Goal: Information Seeking & Learning: Learn about a topic

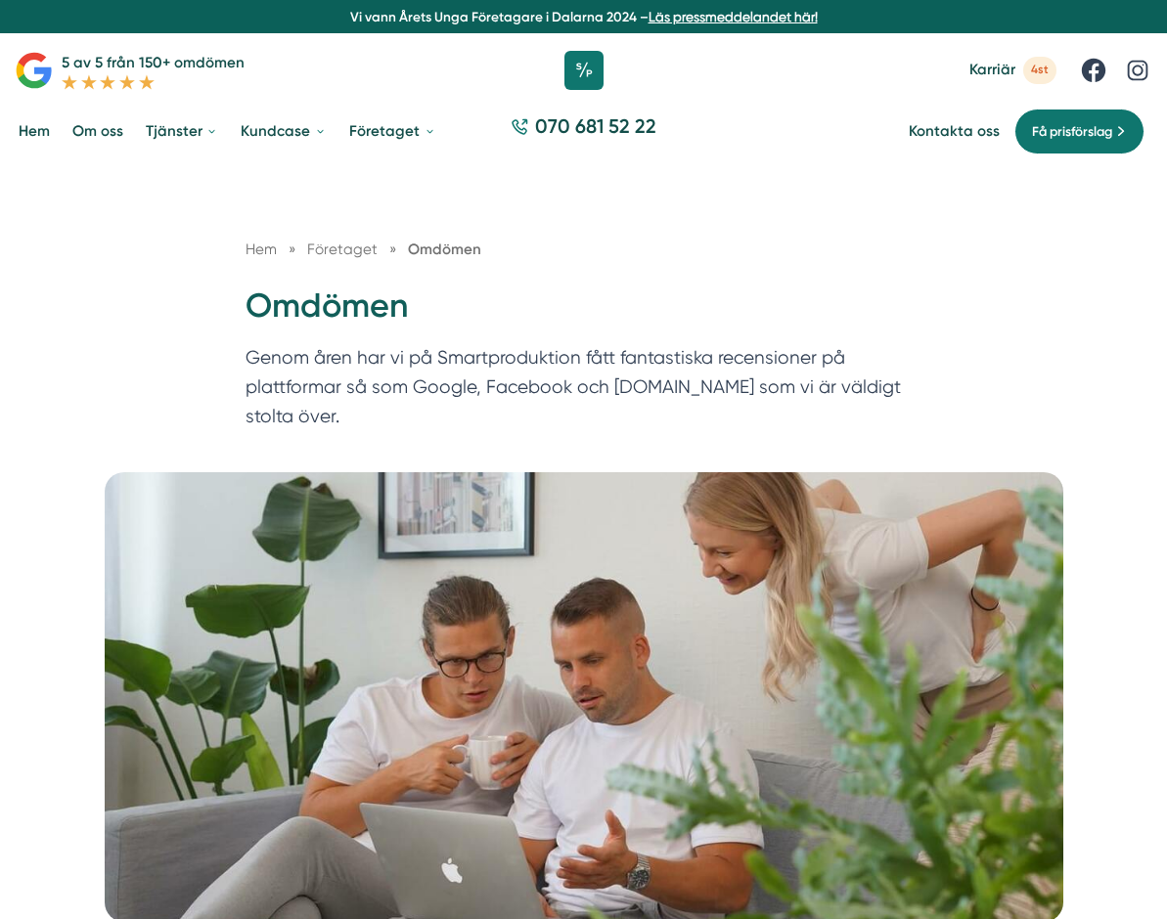
click at [985, 57] on link "Karriär 4st" at bounding box center [1012, 70] width 87 height 26
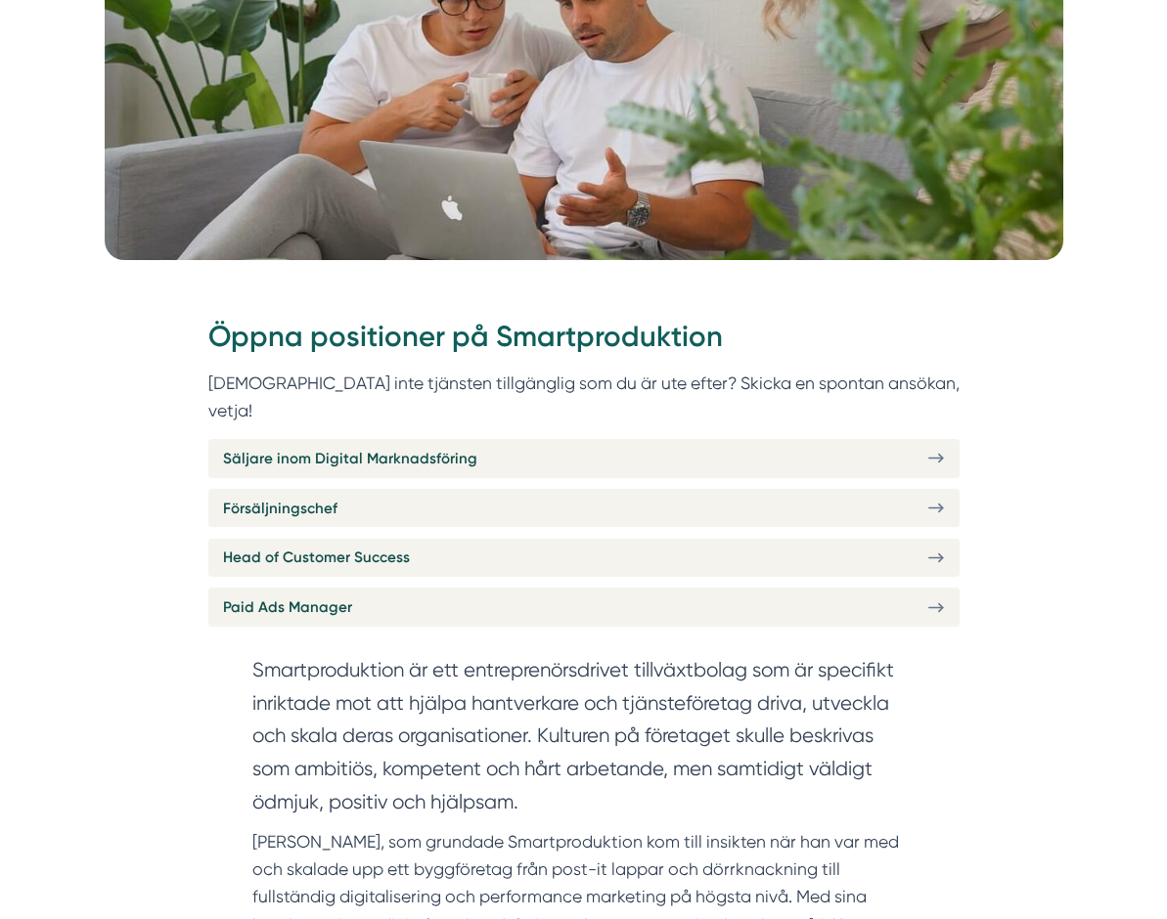
scroll to position [568, 0]
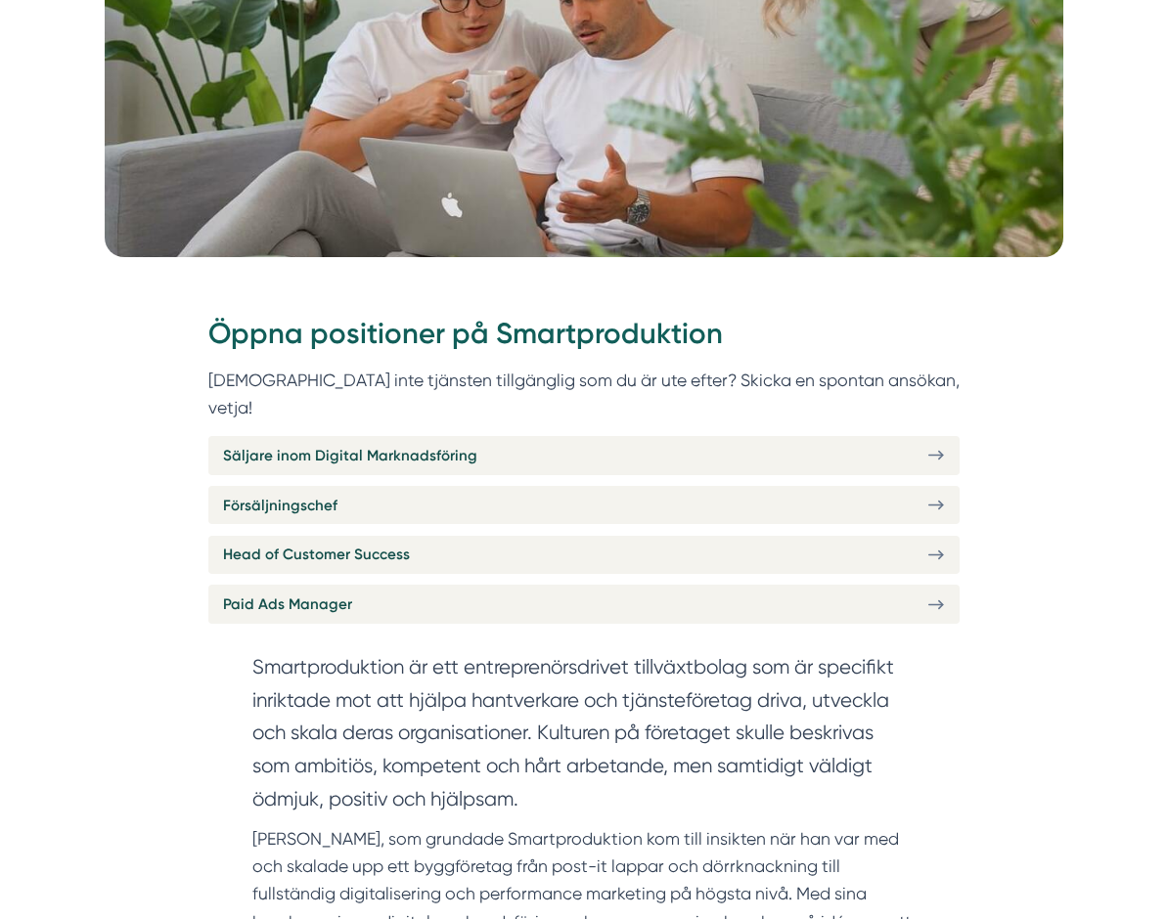
click at [621, 547] on div "Säljare inom Digital Marknadsföring Försäljningschef Head of Customer Success P…" at bounding box center [583, 529] width 751 height 187
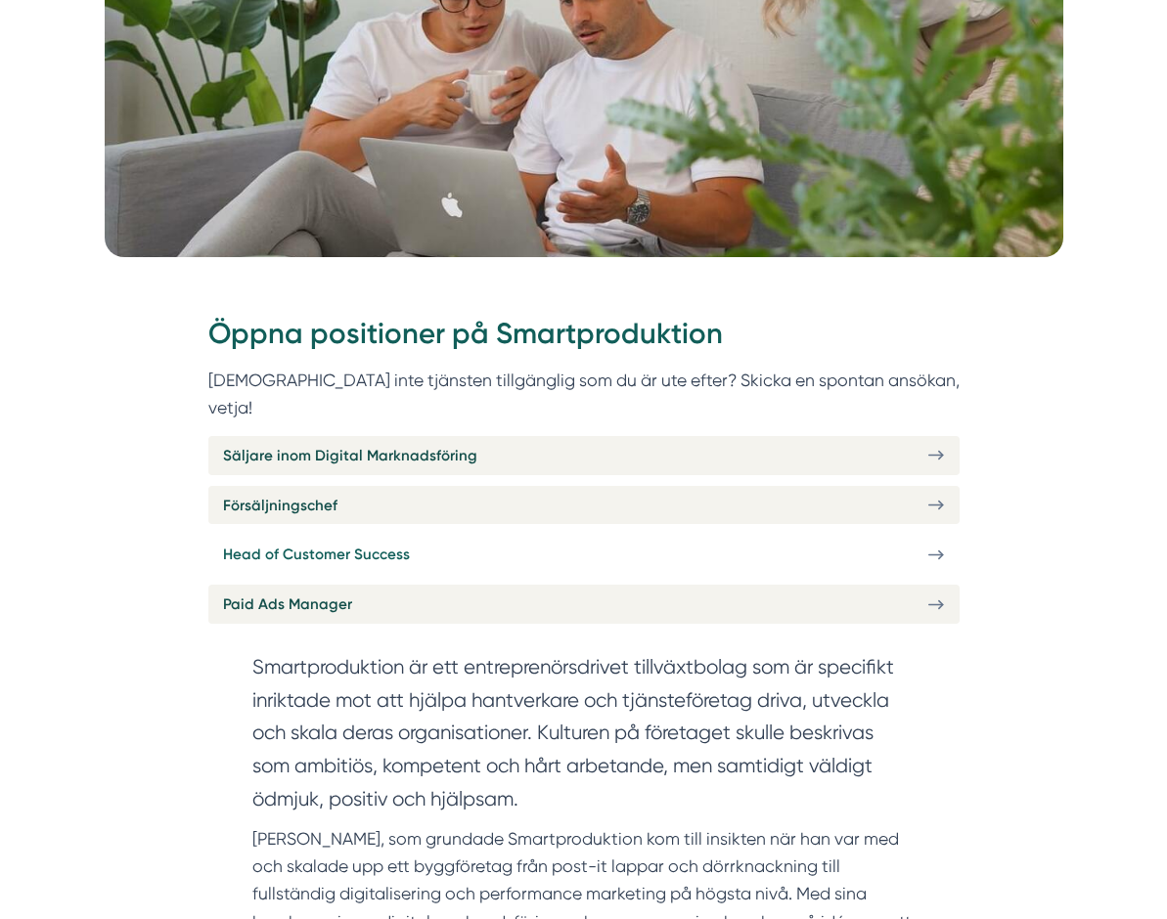
click at [619, 541] on link "Head of Customer Success" at bounding box center [583, 555] width 751 height 38
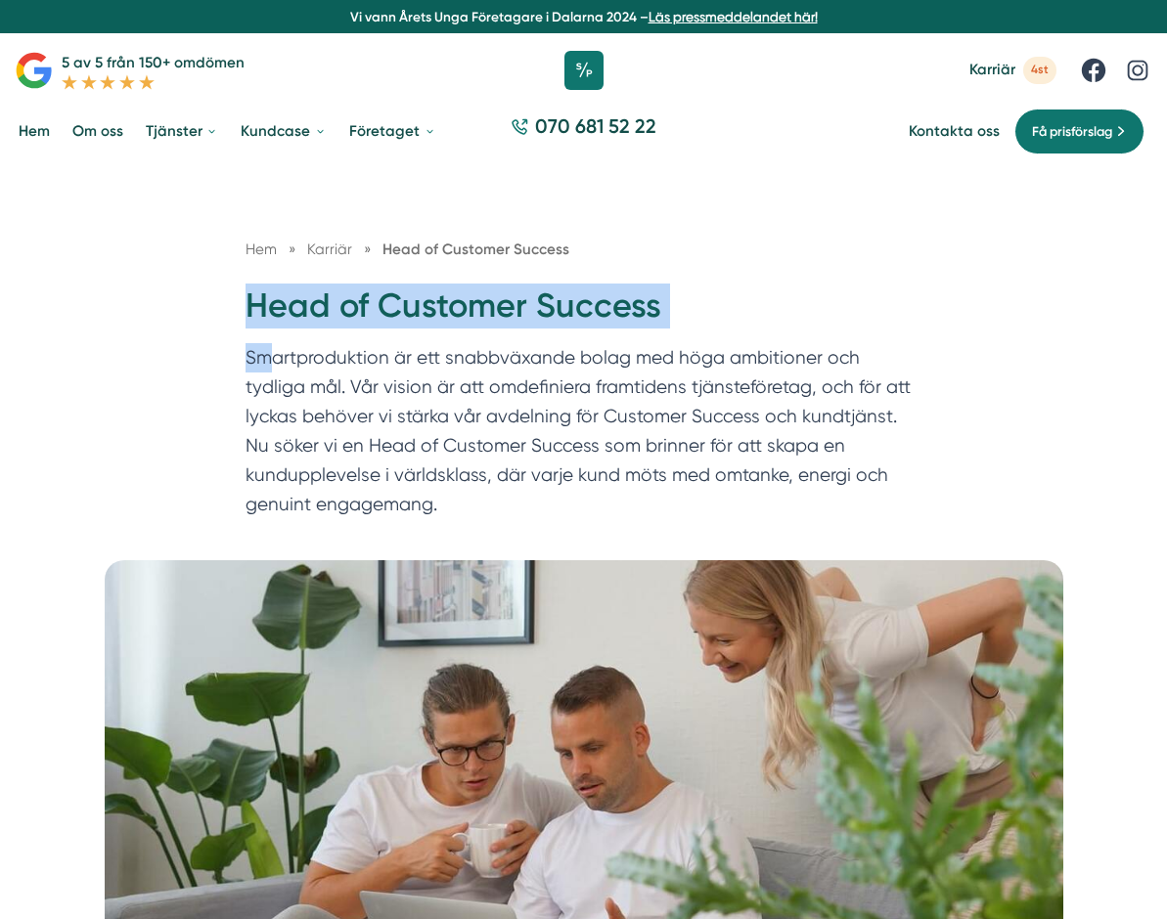
drag, startPoint x: 249, startPoint y: 293, endPoint x: 267, endPoint y: 349, distance: 58.5
click at [267, 349] on div "Hem » Karriär » Head of Customer Success Head of Customer Success Smartprodukti…" at bounding box center [584, 383] width 714 height 290
click at [267, 349] on p "Smartproduktion är ett snabbväxande bolag med höga ambitioner och tydliga mål. …" at bounding box center [584, 435] width 677 height 185
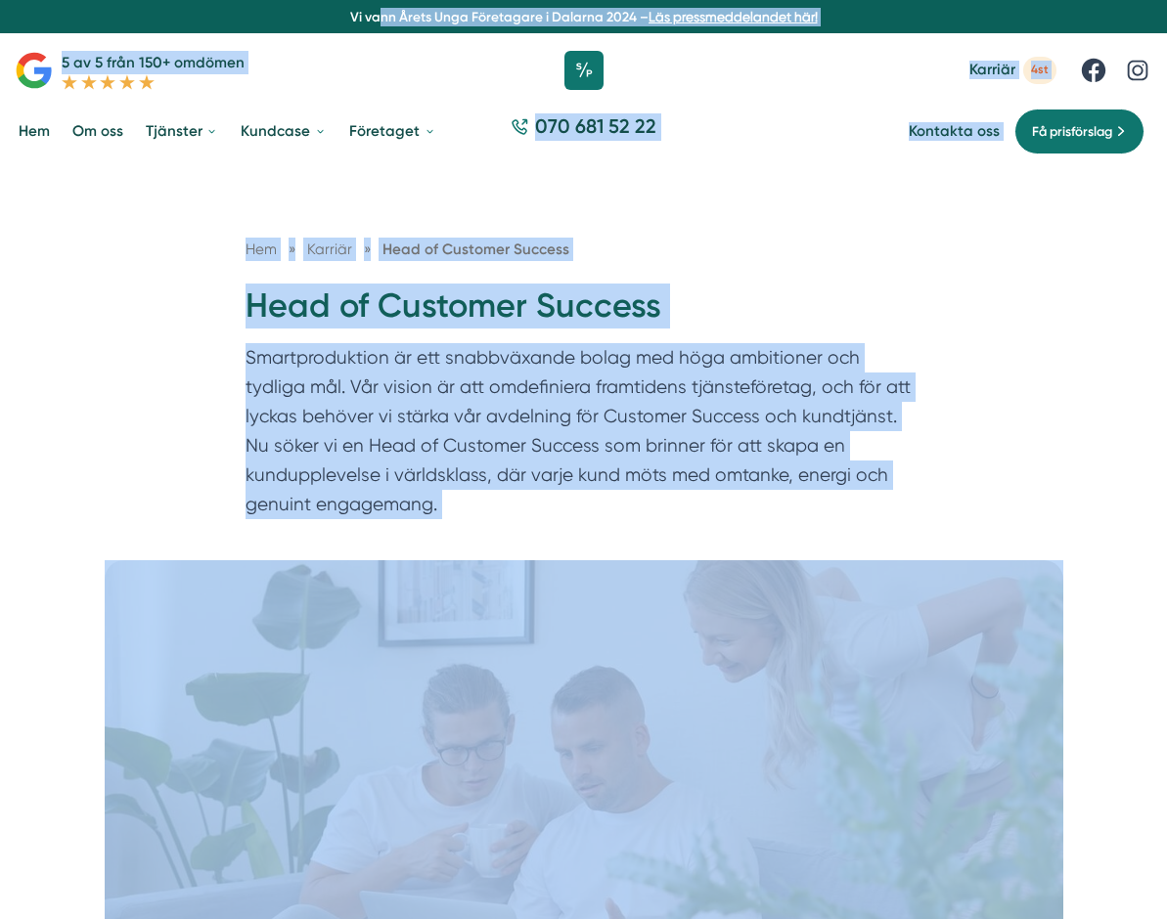
click at [267, 349] on p "Smartproduktion är ett snabbväxande bolag med höga ambitioner och tydliga mål. …" at bounding box center [584, 435] width 677 height 185
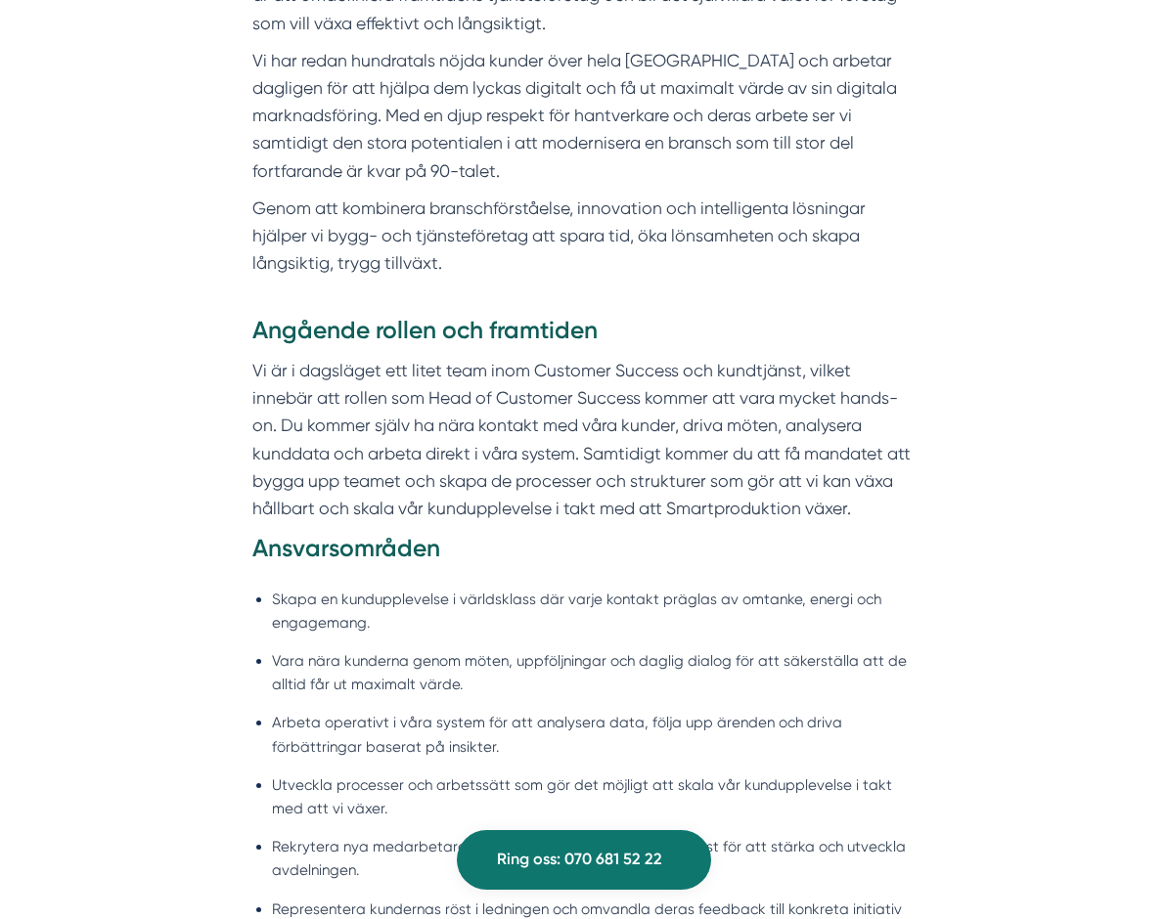
scroll to position [1157, 0]
click at [307, 451] on p "Vi är i dagsläget ett litet team inom Customer Success och kundtjänst, vilket i…" at bounding box center [583, 438] width 662 height 165
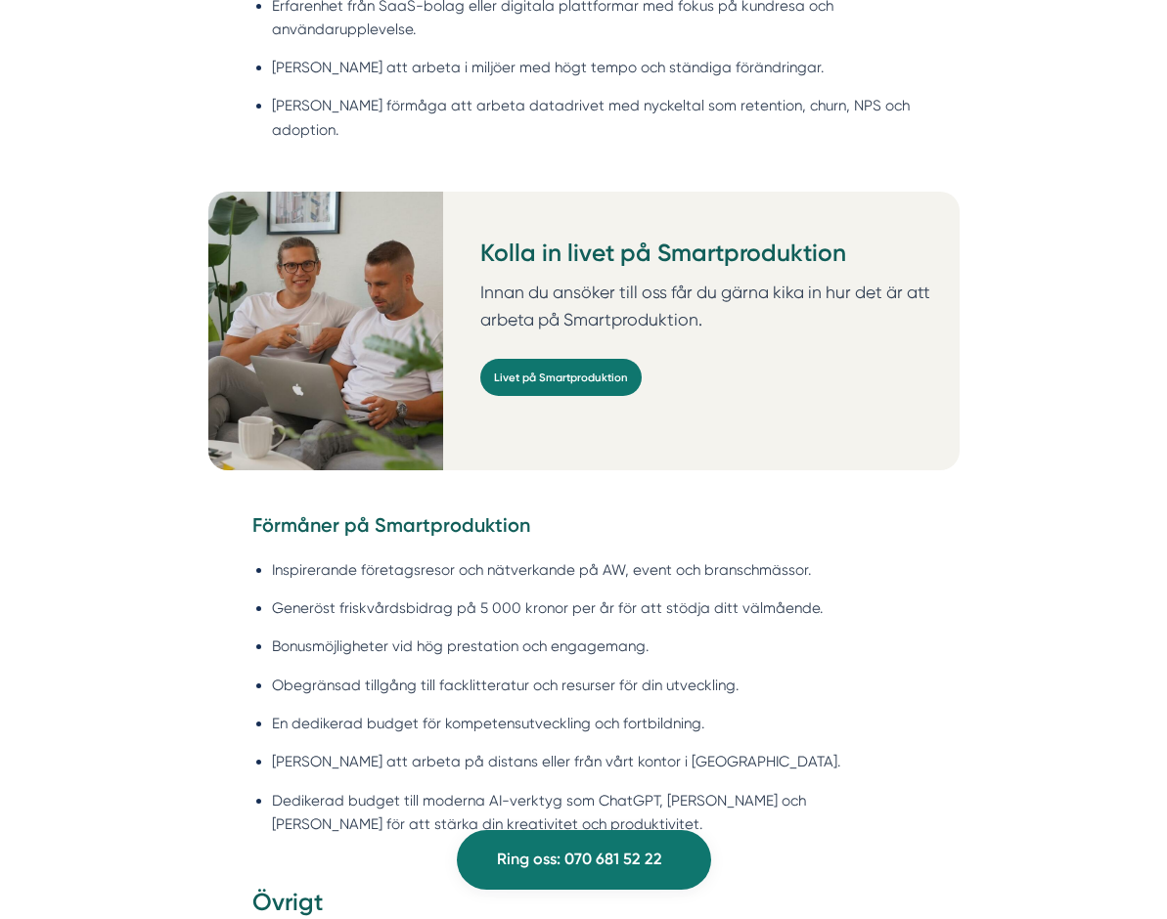
scroll to position [2466, 0]
click at [552, 360] on link "Livet på Smartproduktion" at bounding box center [560, 378] width 161 height 37
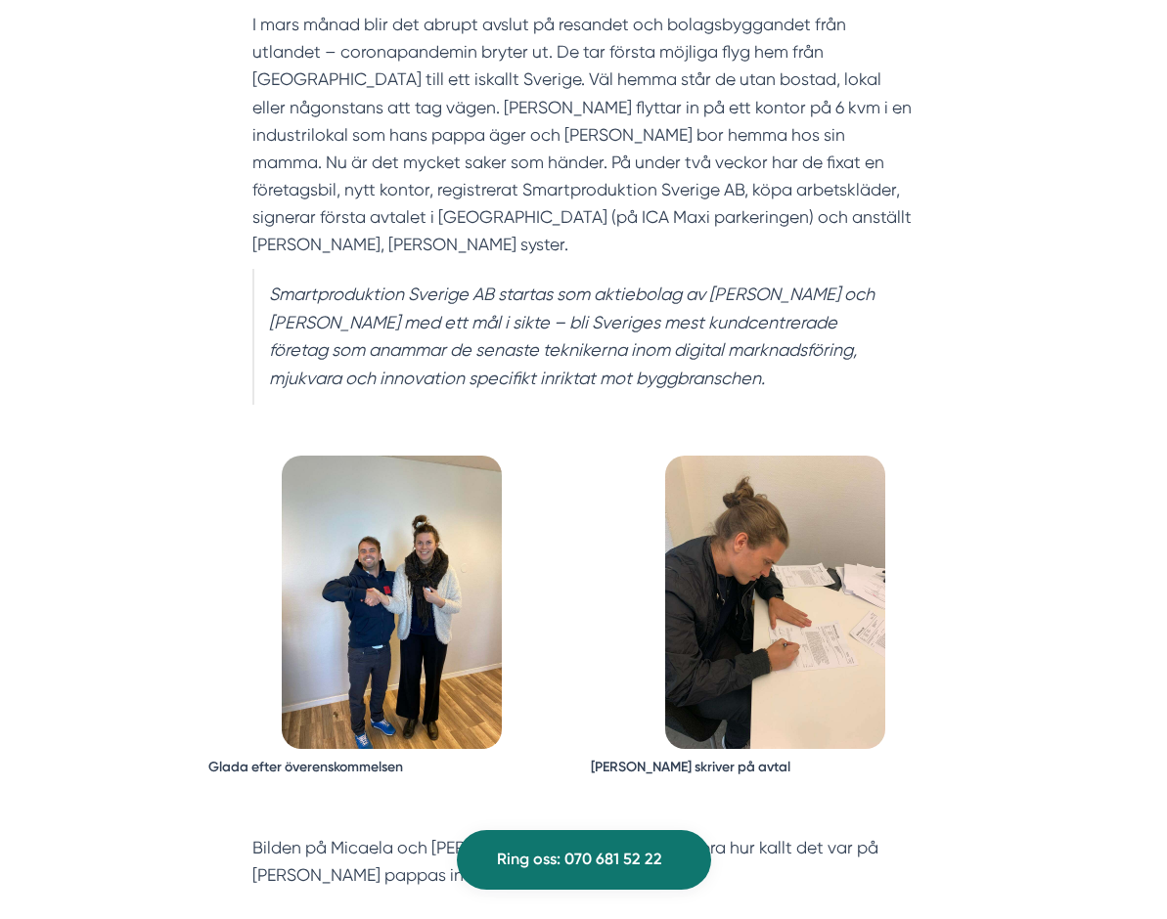
scroll to position [2963, 0]
click at [424, 513] on img at bounding box center [392, 601] width 220 height 293
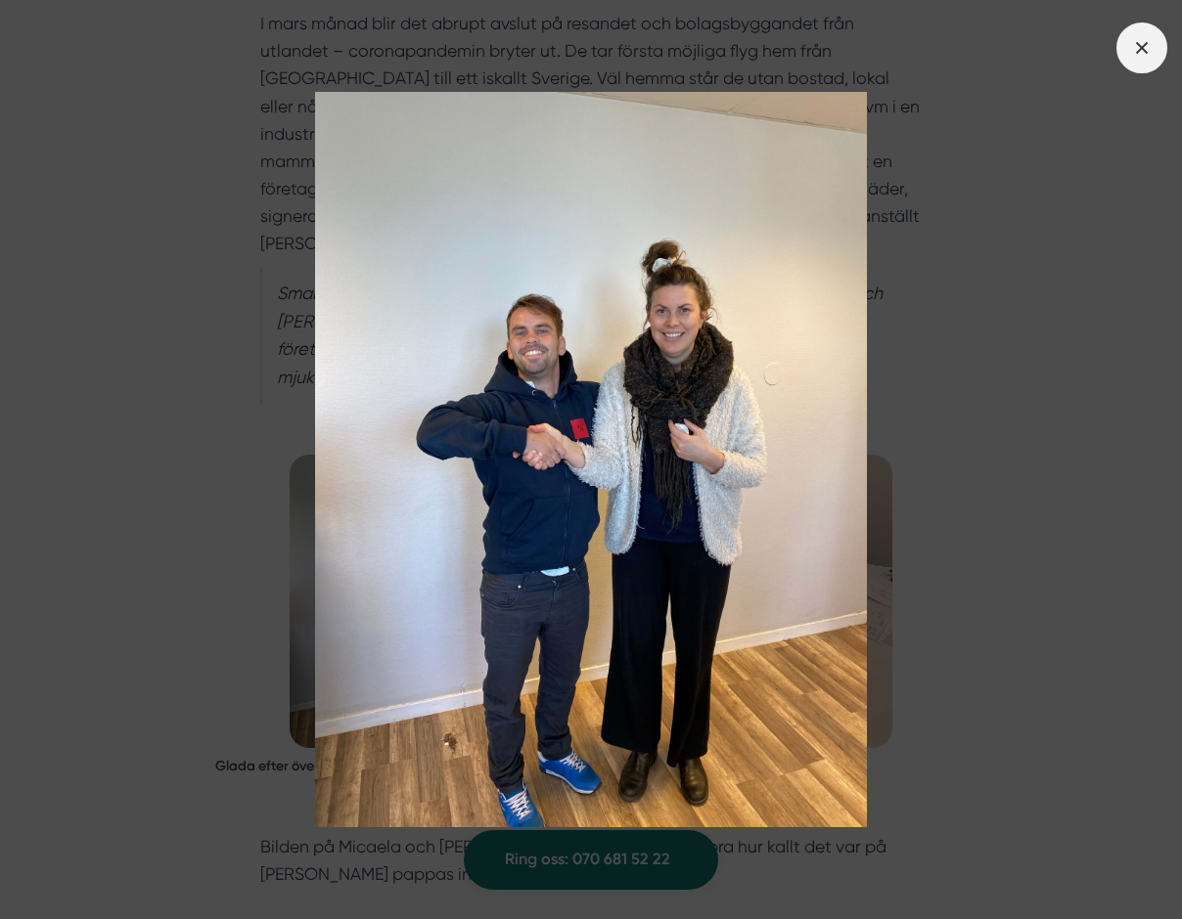
click at [1129, 50] on span at bounding box center [1141, 47] width 51 height 51
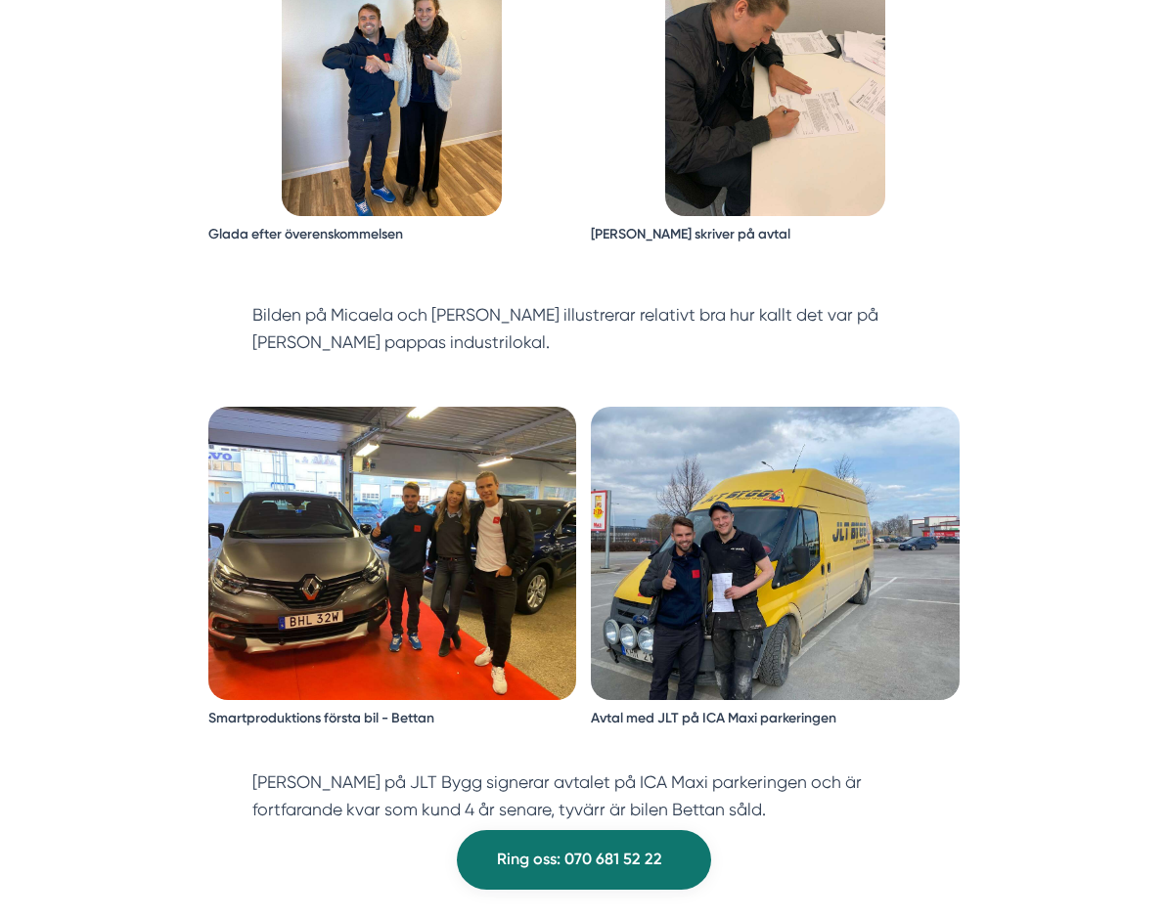
scroll to position [3498, 0]
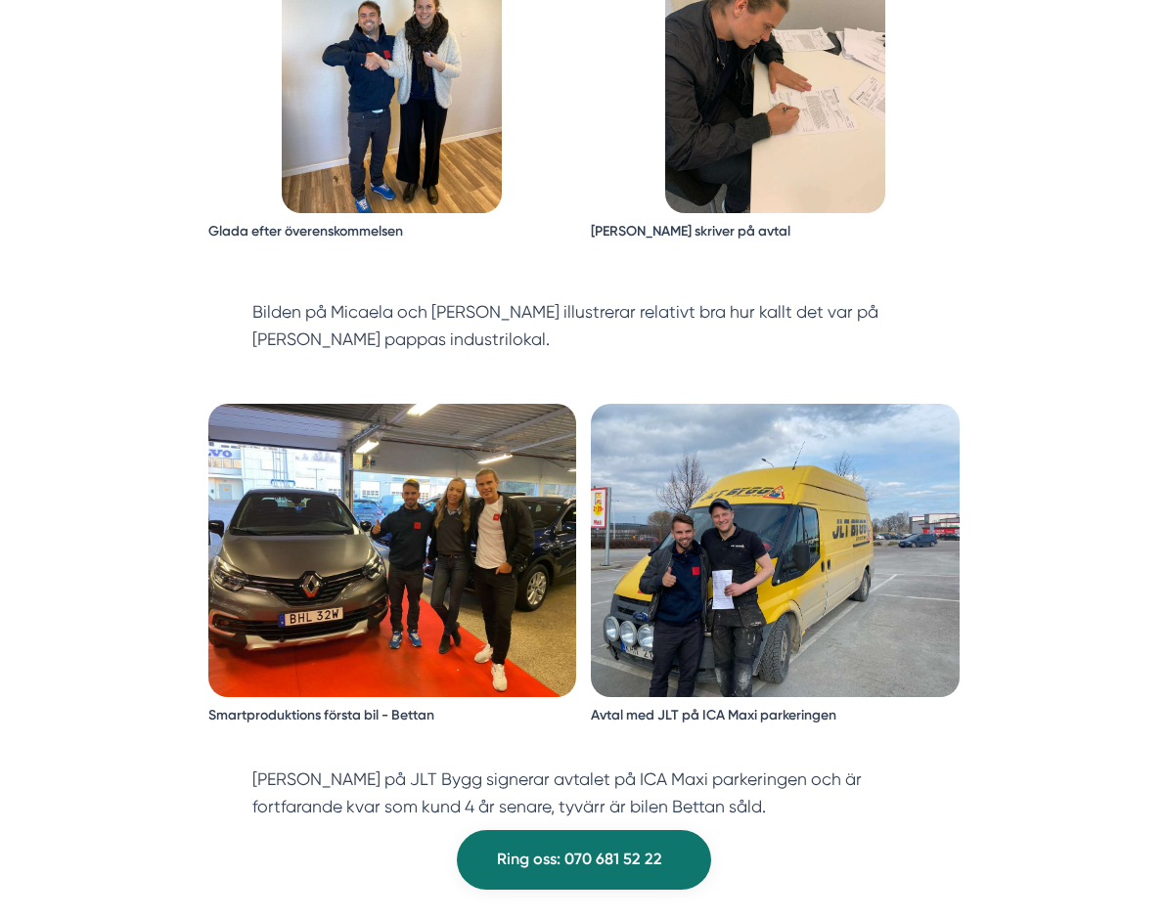
click at [356, 497] on img at bounding box center [392, 550] width 368 height 293
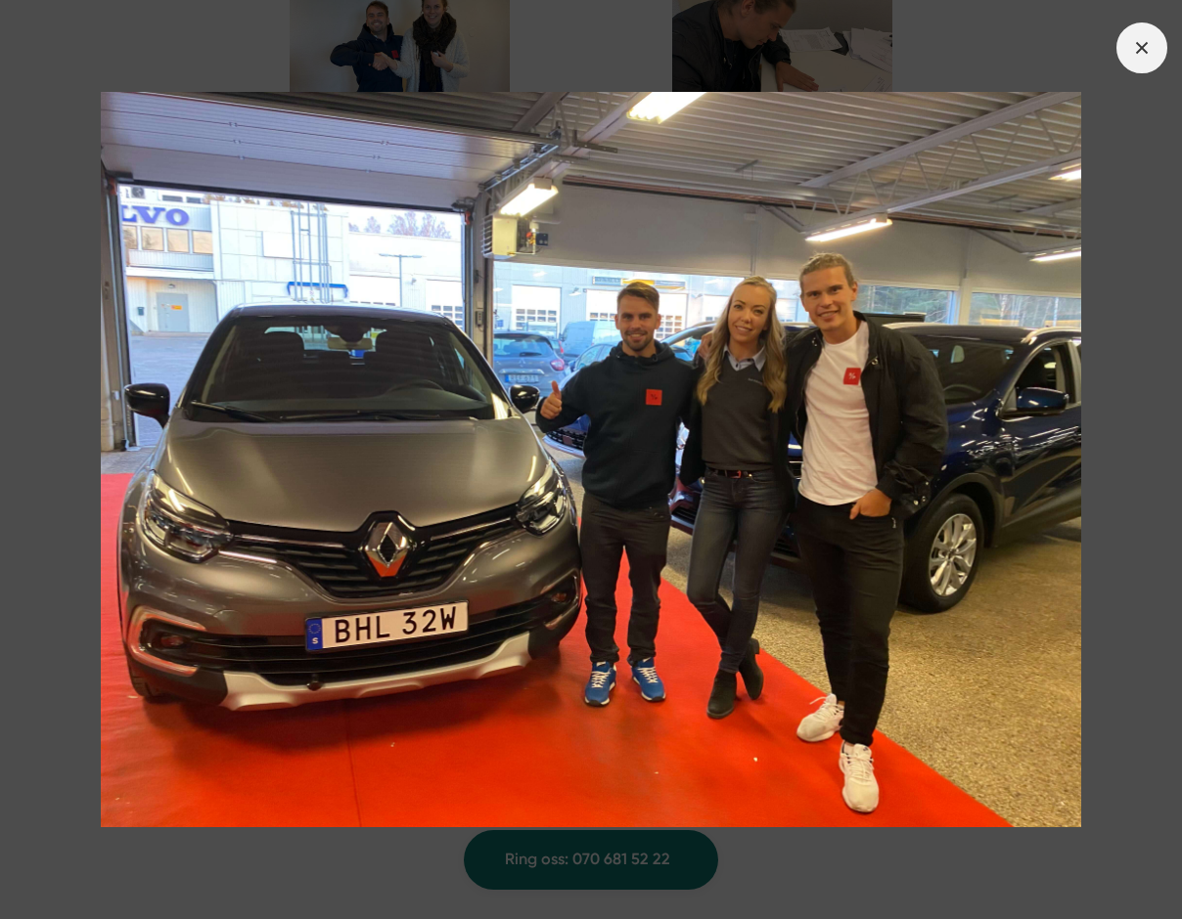
click at [1129, 59] on span at bounding box center [1141, 47] width 51 height 51
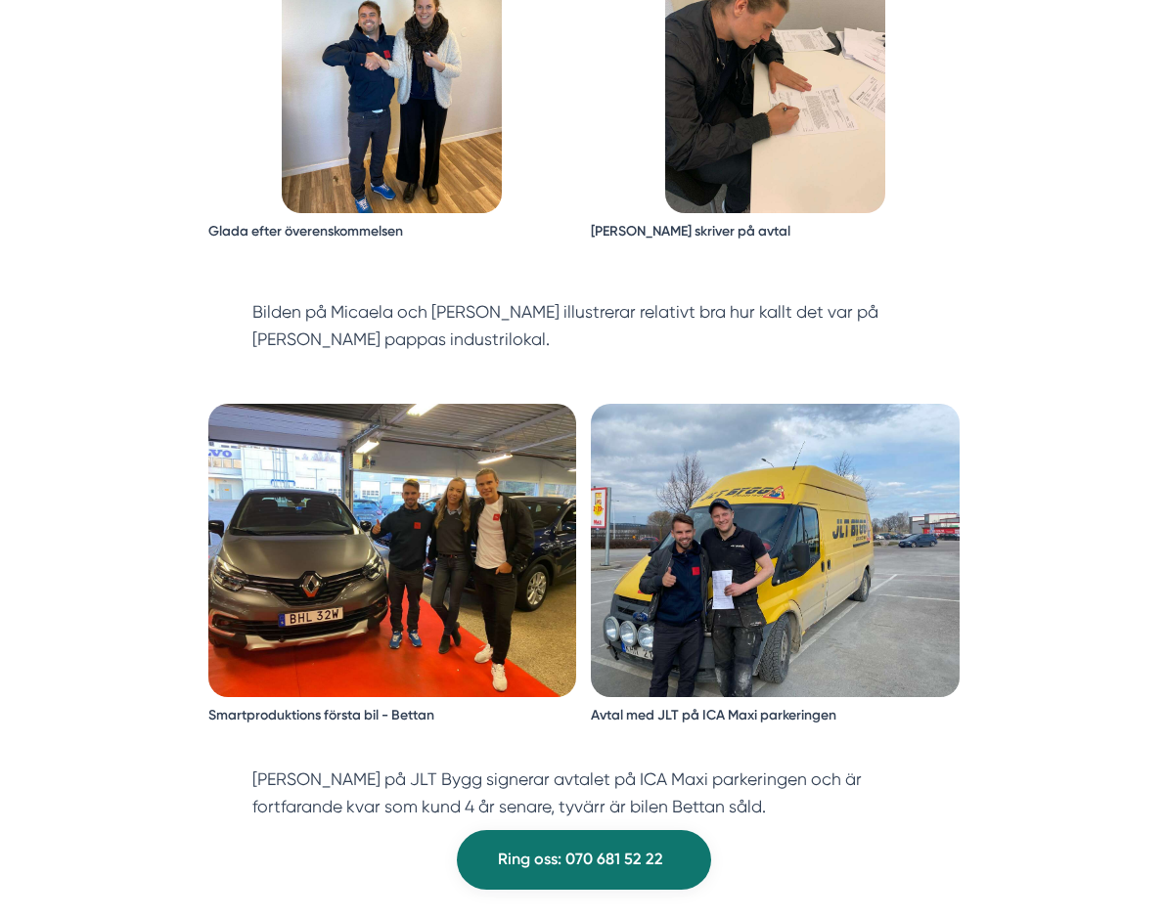
click at [859, 455] on img at bounding box center [775, 550] width 368 height 293
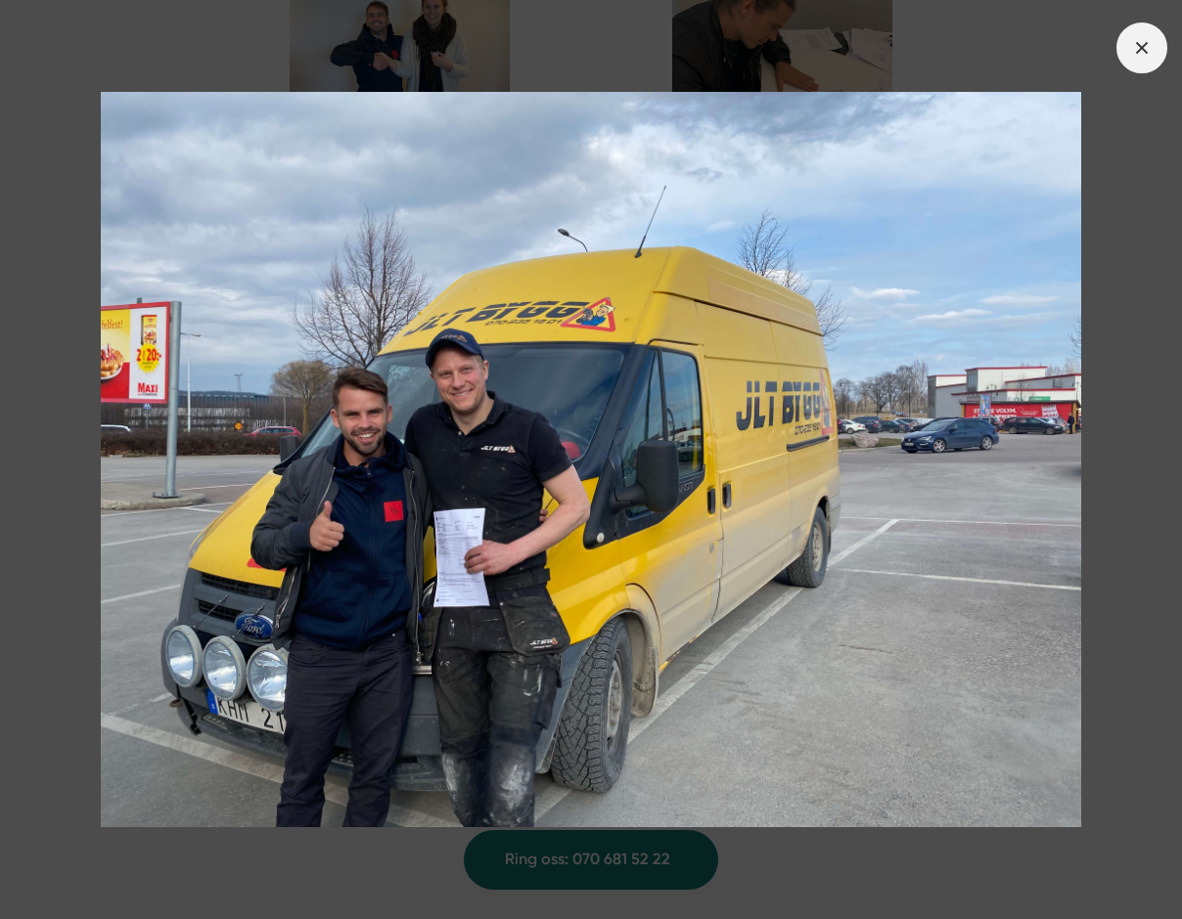
click at [1145, 43] on line at bounding box center [1141, 47] width 11 height 11
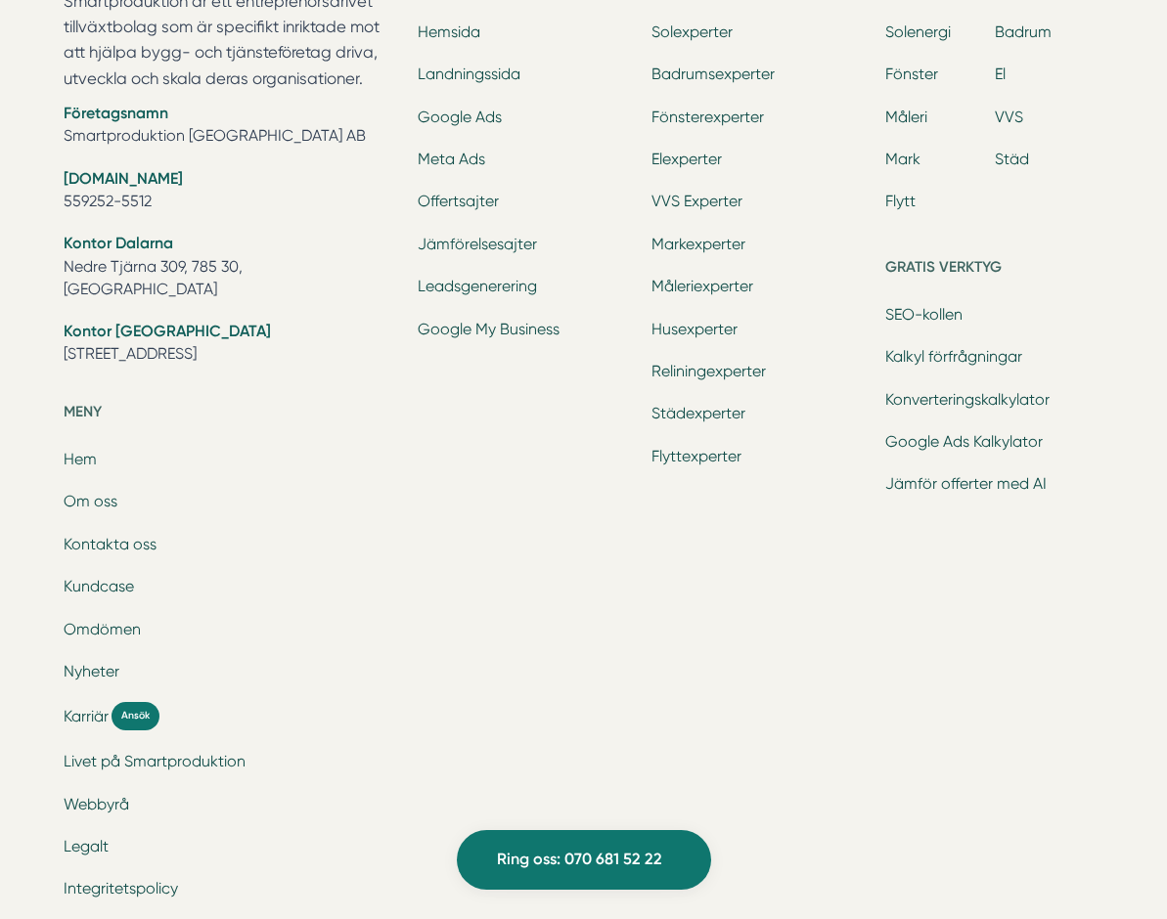
scroll to position [4909, 0]
click at [126, 751] on link "Livet på Smartproduktion" at bounding box center [155, 760] width 182 height 19
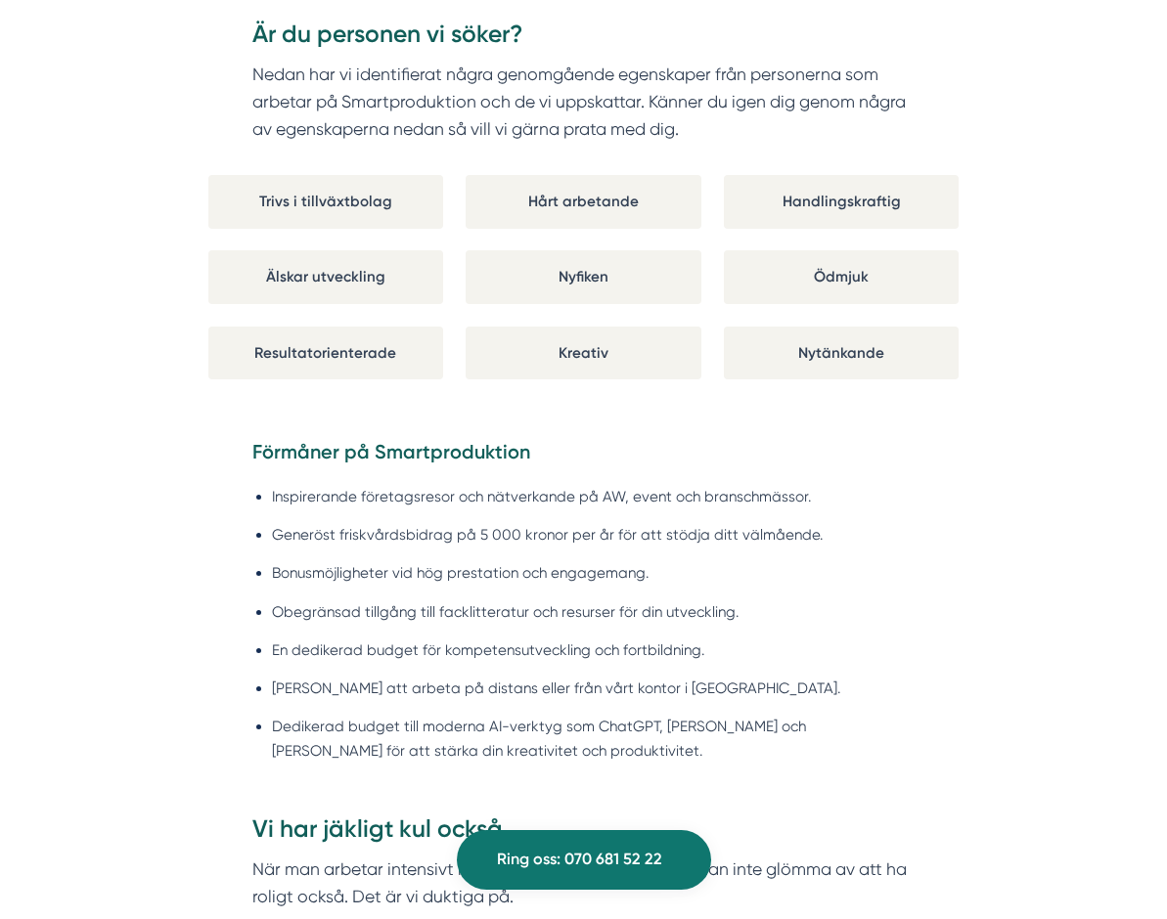
scroll to position [1567, 0]
click at [380, 479] on ul "Inspirerande företagsresor och nätverkande på AW, event och branschmässor. Gene…" at bounding box center [583, 626] width 662 height 313
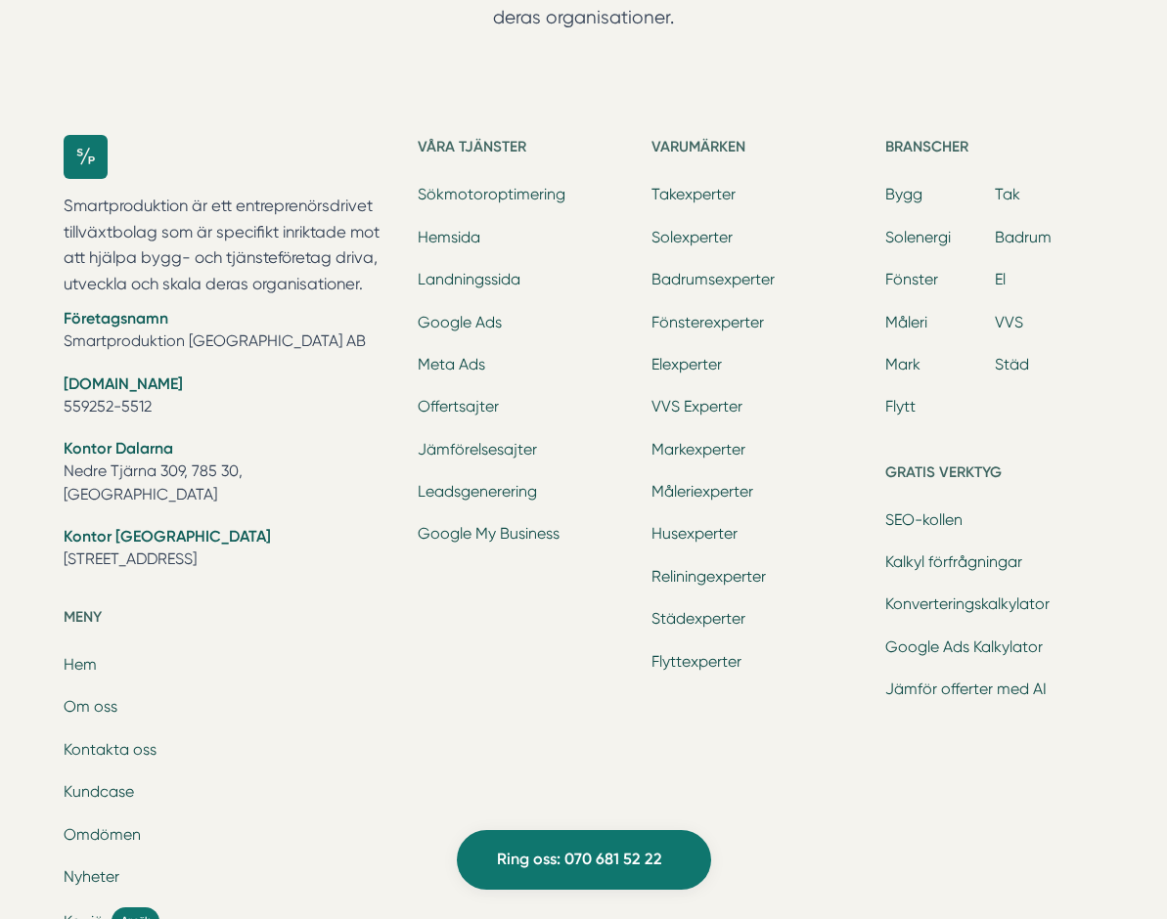
scroll to position [8713, 0]
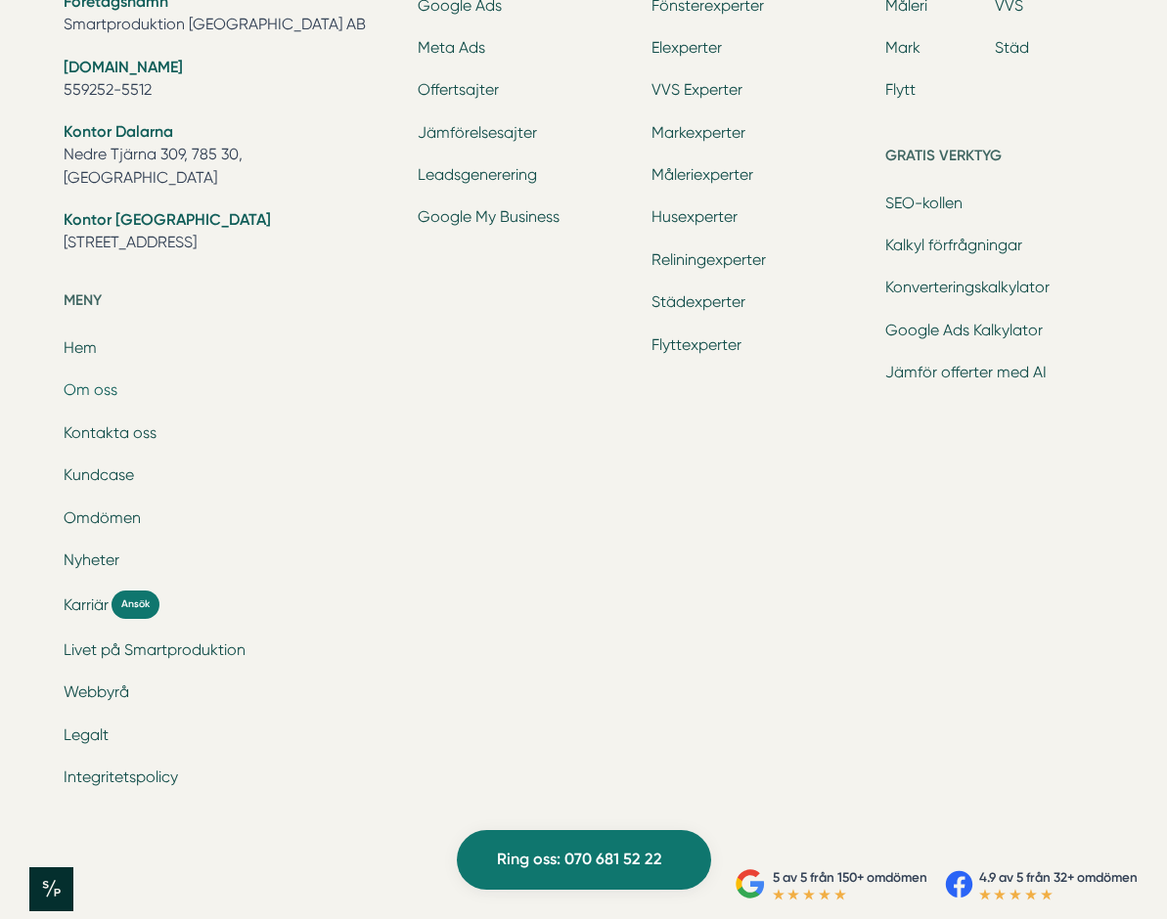
click at [98, 380] on link "Om oss" at bounding box center [91, 389] width 54 height 19
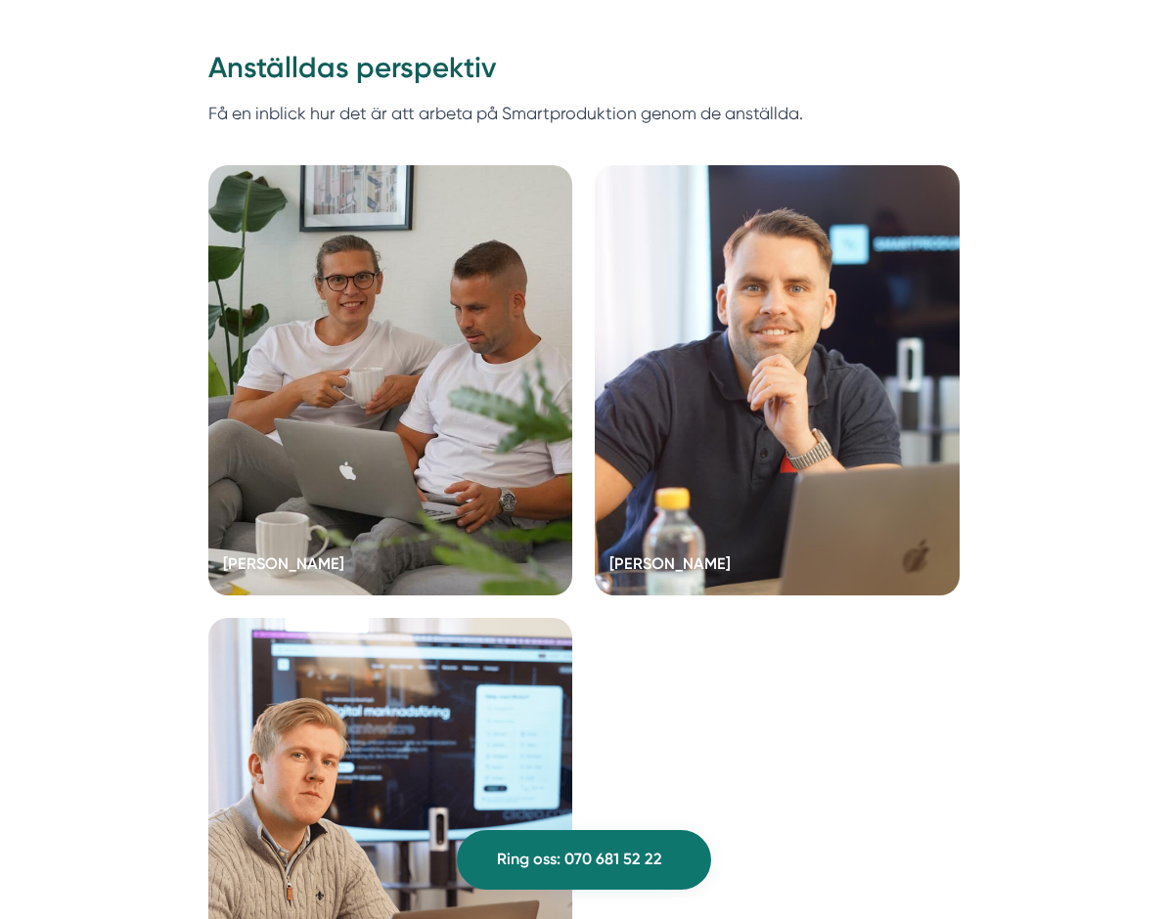
scroll to position [3711, 0]
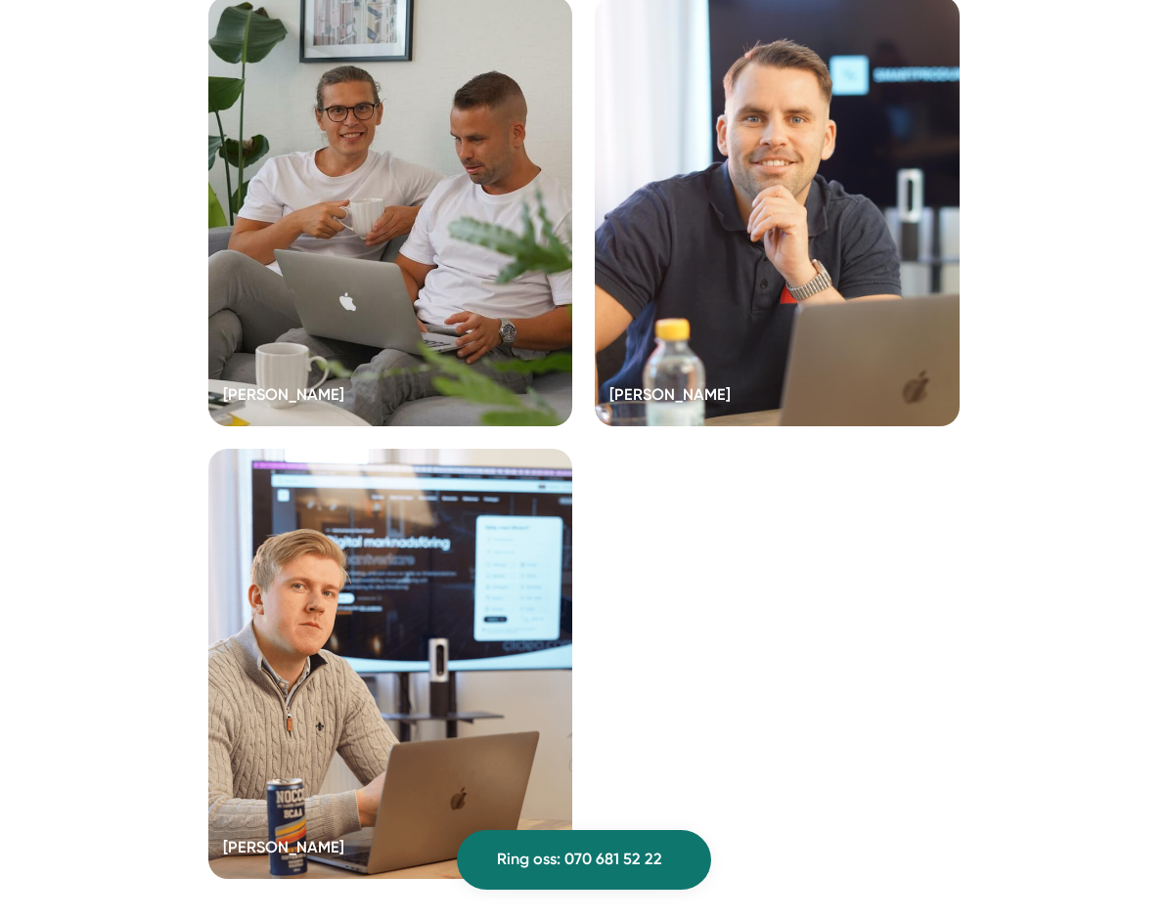
scroll to position [5254, 0]
